Goal: Information Seeking & Learning: Learn about a topic

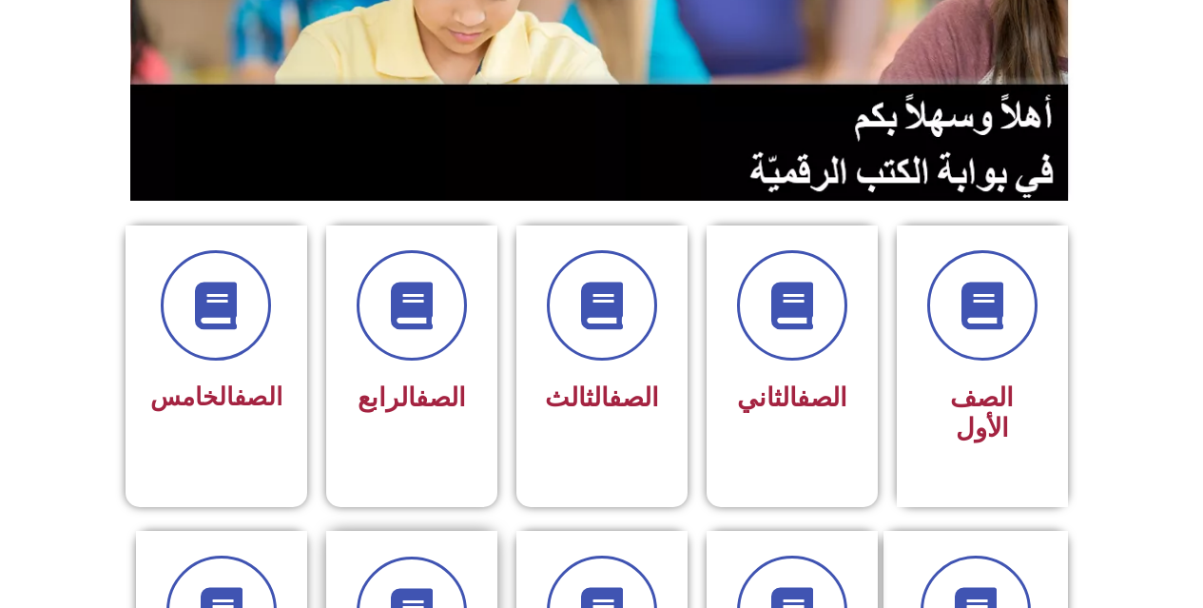
scroll to position [666, 0]
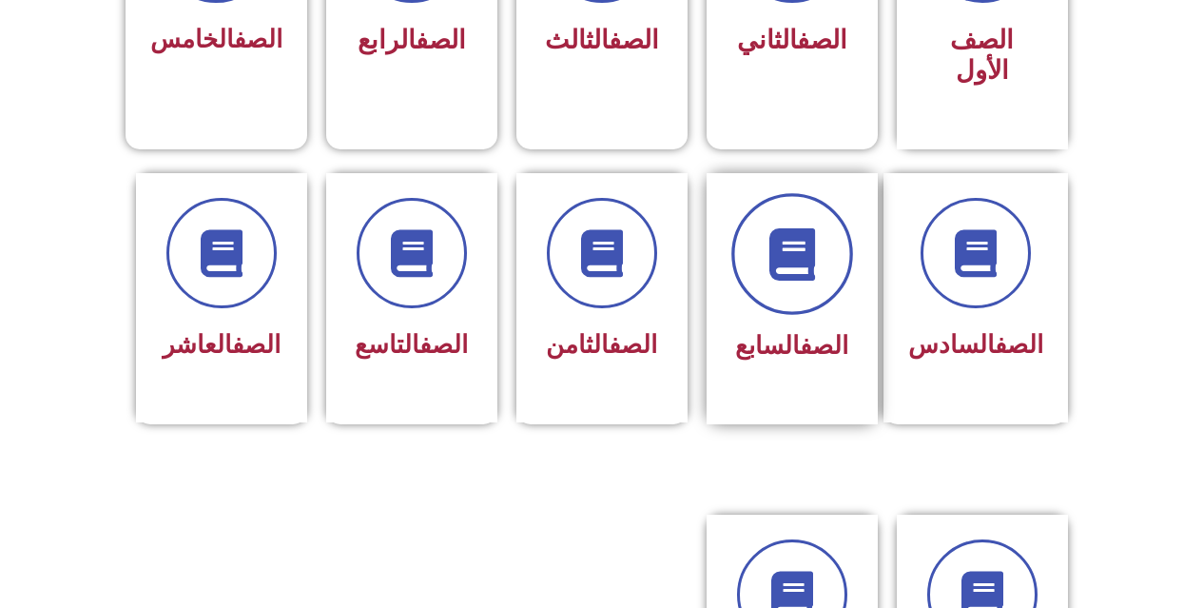
click at [790, 256] on span at bounding box center [792, 254] width 122 height 122
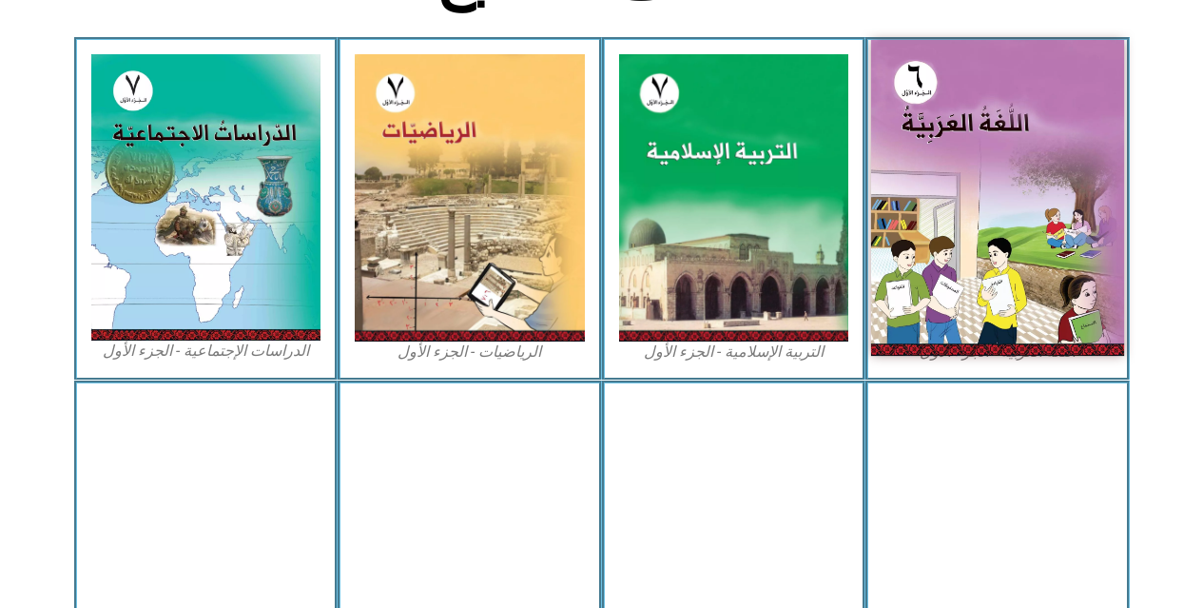
scroll to position [519, 0]
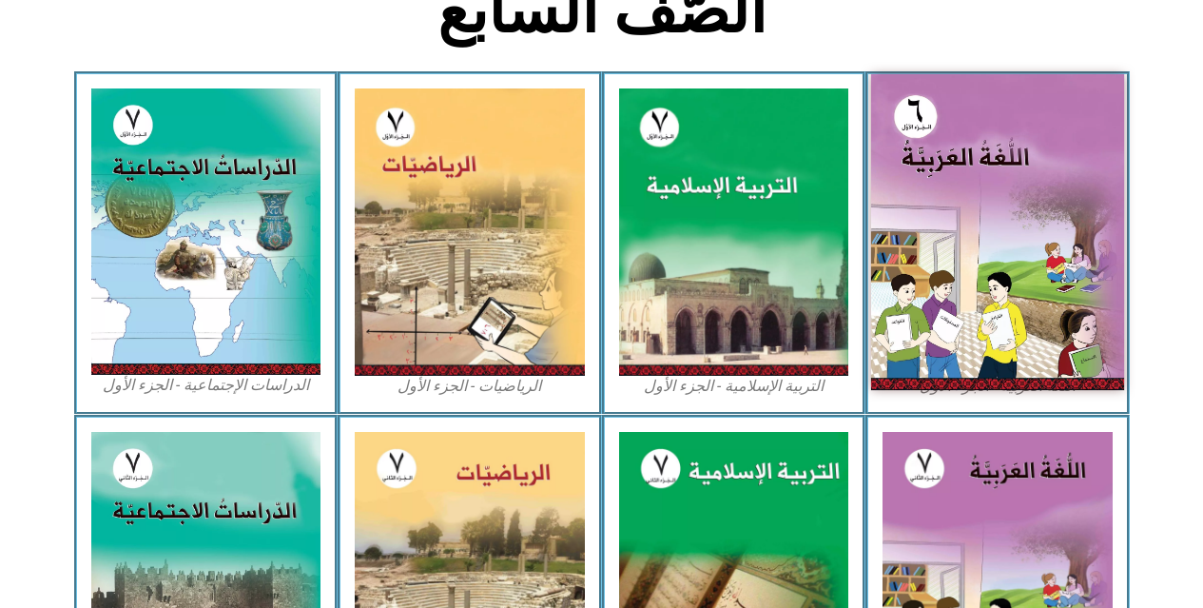
click at [972, 184] on img at bounding box center [997, 232] width 253 height 316
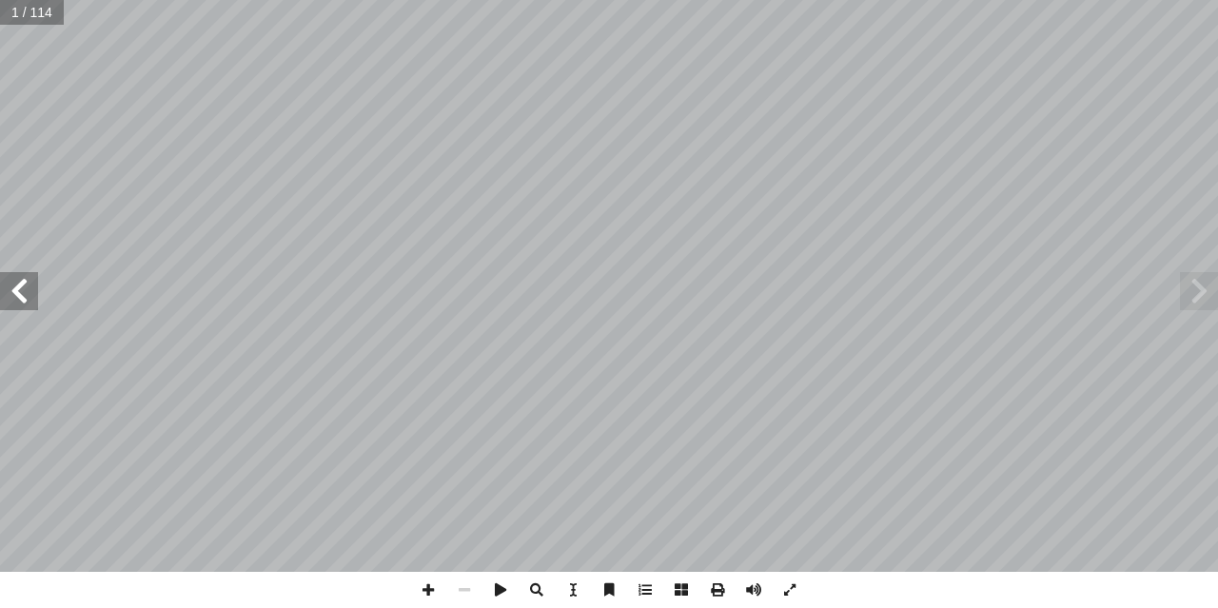
click at [25, 301] on span at bounding box center [19, 291] width 38 height 38
click at [25, 300] on span at bounding box center [19, 291] width 38 height 38
click at [24, 301] on span at bounding box center [19, 291] width 38 height 38
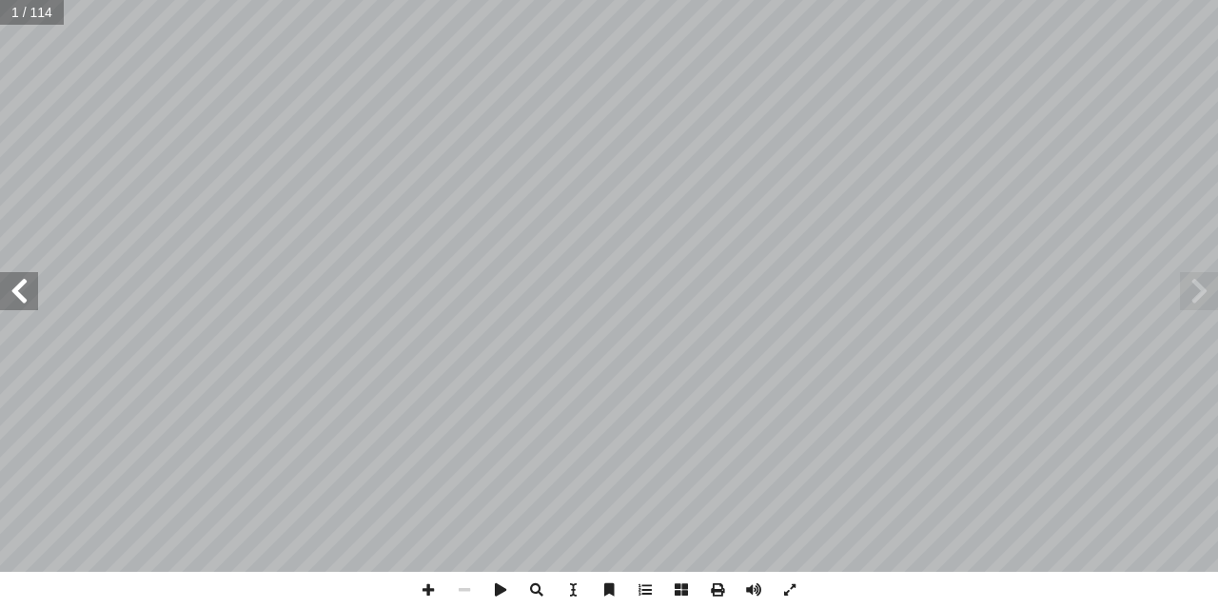
click at [18, 293] on span at bounding box center [19, 291] width 38 height 38
click at [14, 298] on span at bounding box center [19, 291] width 38 height 38
click at [13, 301] on span at bounding box center [19, 291] width 38 height 38
click at [12, 302] on span at bounding box center [19, 291] width 38 height 38
click at [639, 590] on span at bounding box center [645, 590] width 36 height 36
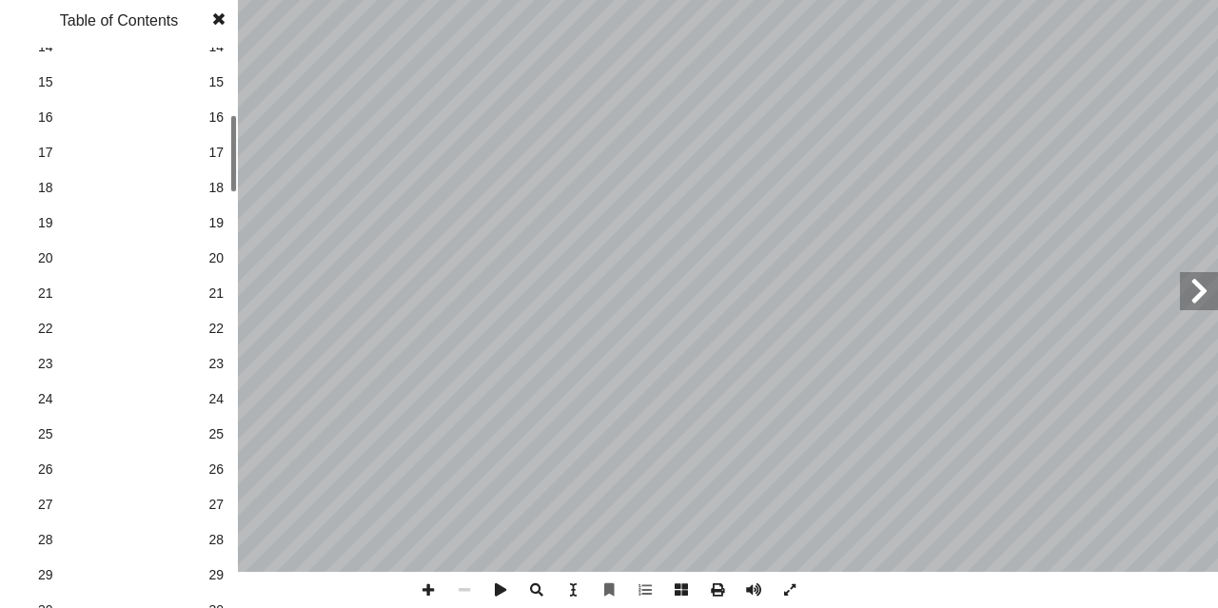
click at [213, 433] on span "25" at bounding box center [215, 434] width 15 height 20
click at [208, 23] on span at bounding box center [219, 19] width 34 height 38
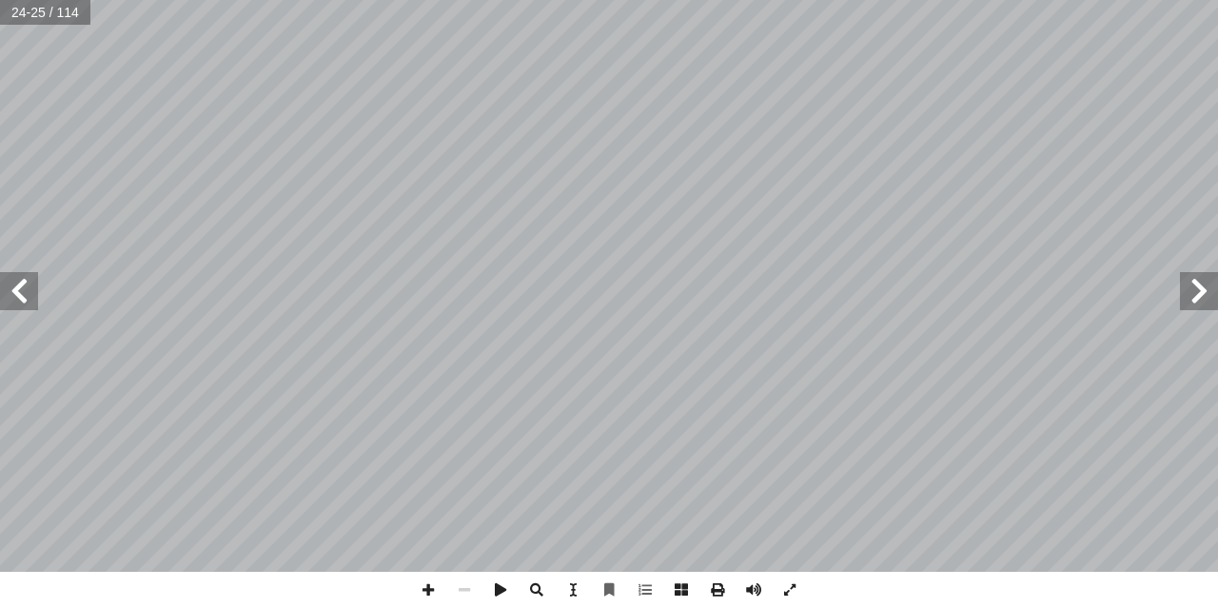
click at [1206, 284] on span at bounding box center [1199, 291] width 38 height 38
click at [1201, 285] on span at bounding box center [1199, 291] width 38 height 38
click at [16, 282] on span at bounding box center [19, 291] width 38 height 38
click at [5, 293] on span at bounding box center [19, 291] width 38 height 38
click at [27, 279] on span at bounding box center [19, 291] width 38 height 38
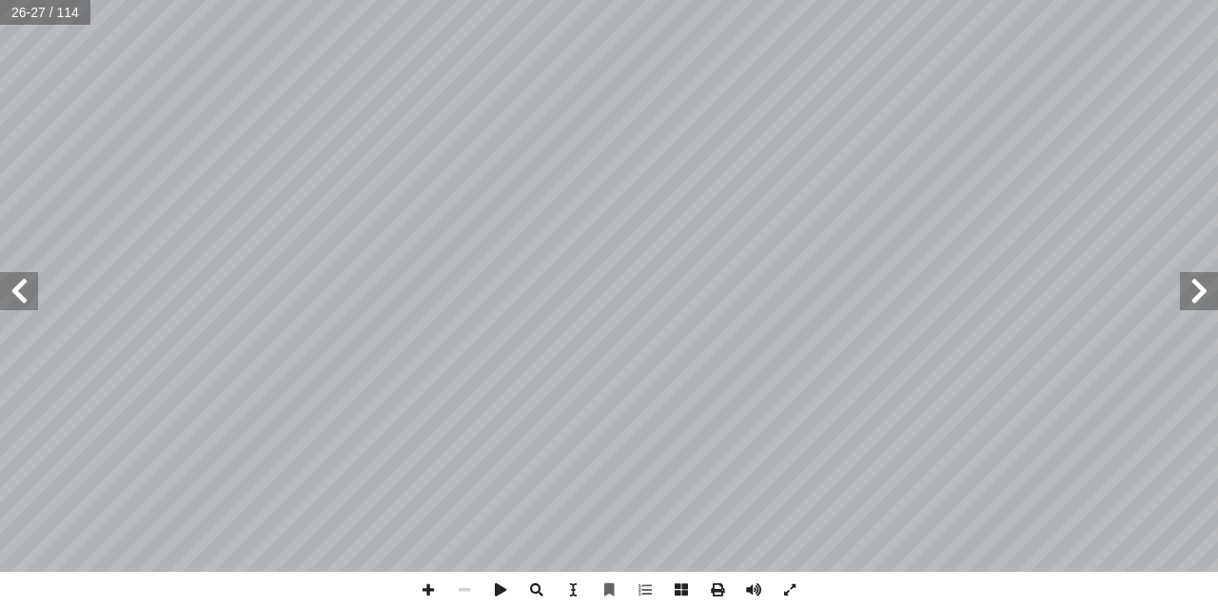
click at [27, 279] on span at bounding box center [19, 291] width 38 height 38
click at [9, 288] on span at bounding box center [19, 291] width 38 height 38
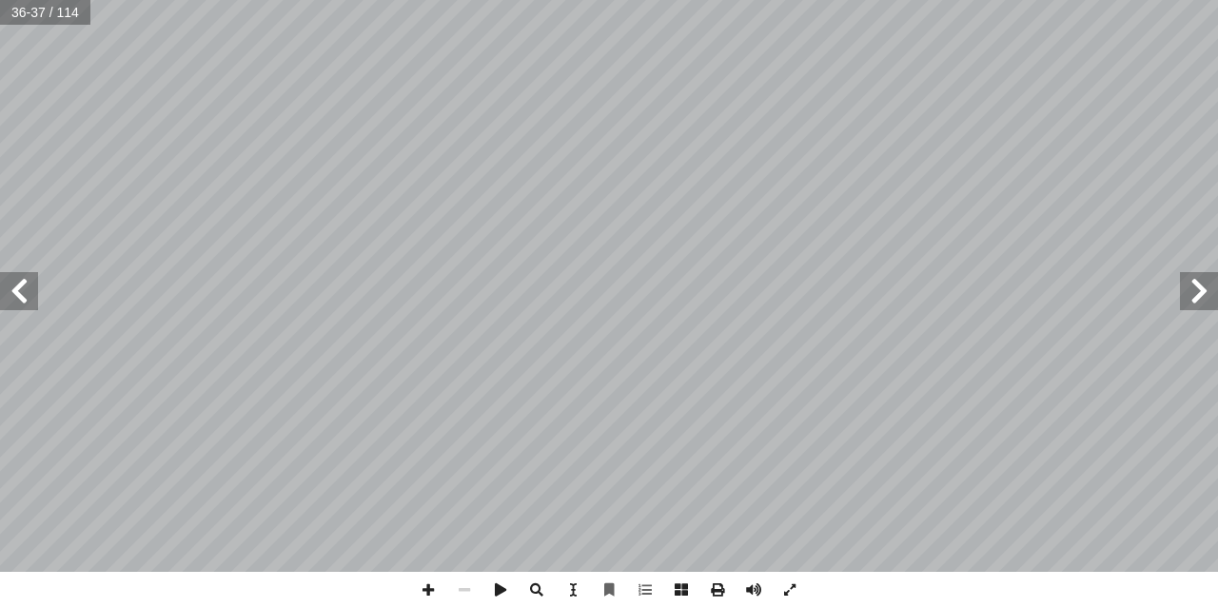
click at [7, 280] on span at bounding box center [19, 291] width 38 height 38
click at [431, 588] on span at bounding box center [428, 590] width 36 height 36
click at [24, 288] on span at bounding box center [19, 291] width 38 height 38
click at [1203, 287] on span at bounding box center [1199, 291] width 38 height 38
